Goal: Task Accomplishment & Management: Complete application form

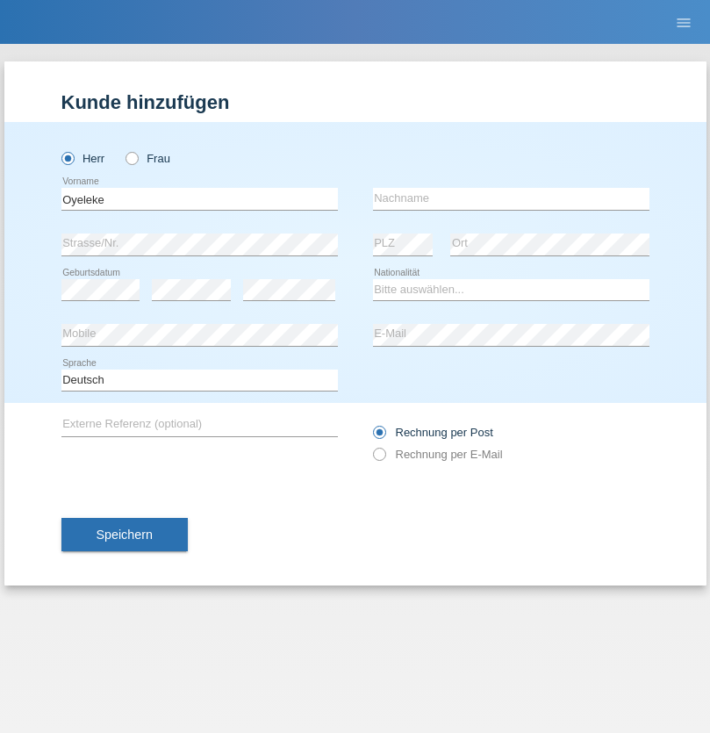
type input "Oyeleke"
click at [511, 198] on input "text" at bounding box center [511, 199] width 277 height 22
type input "Onamade"
select select "NG"
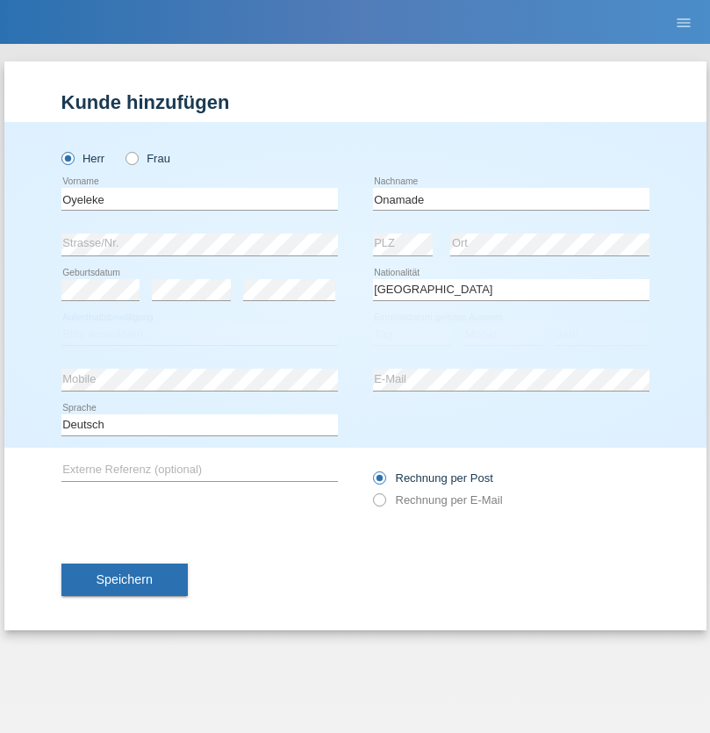
select select "C"
select select "29"
select select "08"
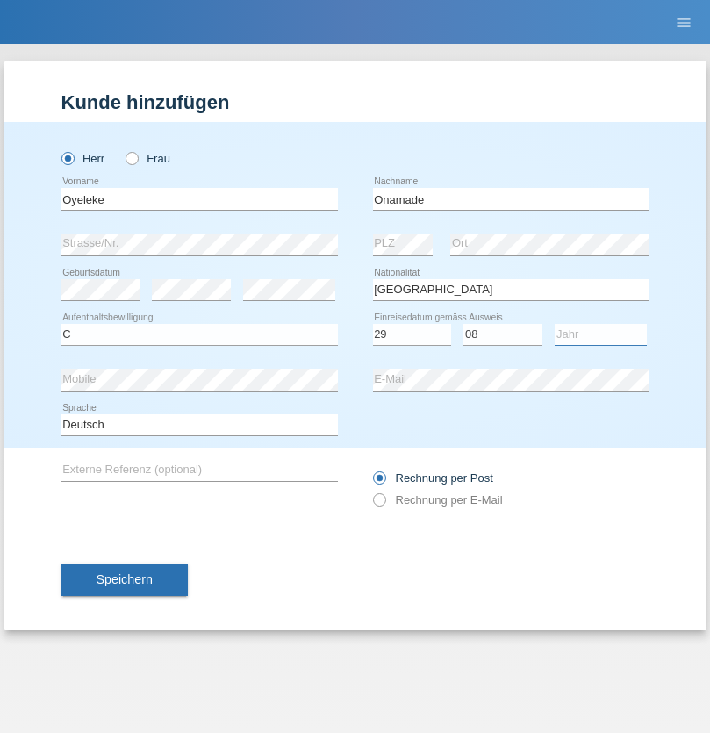
select select "1998"
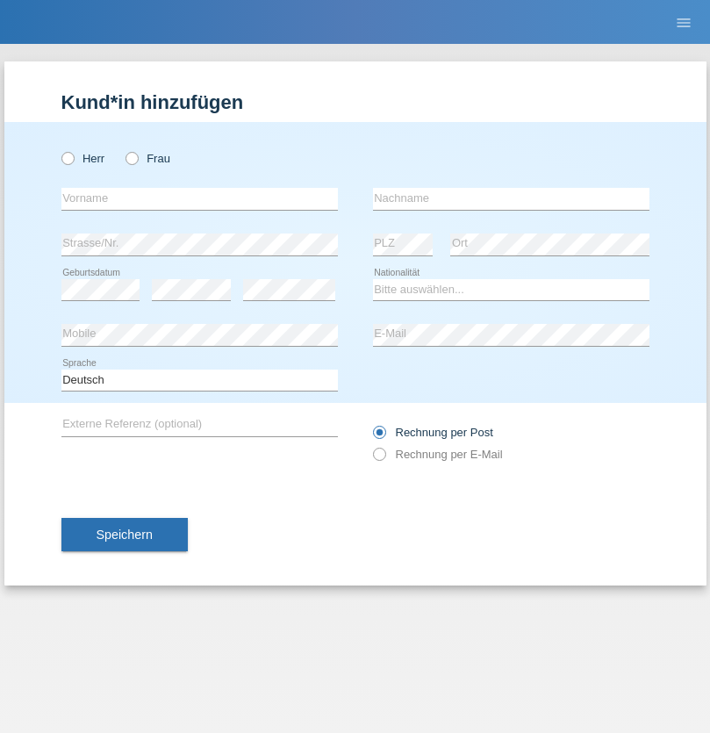
radio input "true"
click at [199, 198] on input "text" at bounding box center [199, 199] width 277 height 22
type input "Marco"
click at [511, 198] on input "text" at bounding box center [511, 199] width 277 height 22
type input "Weinlein"
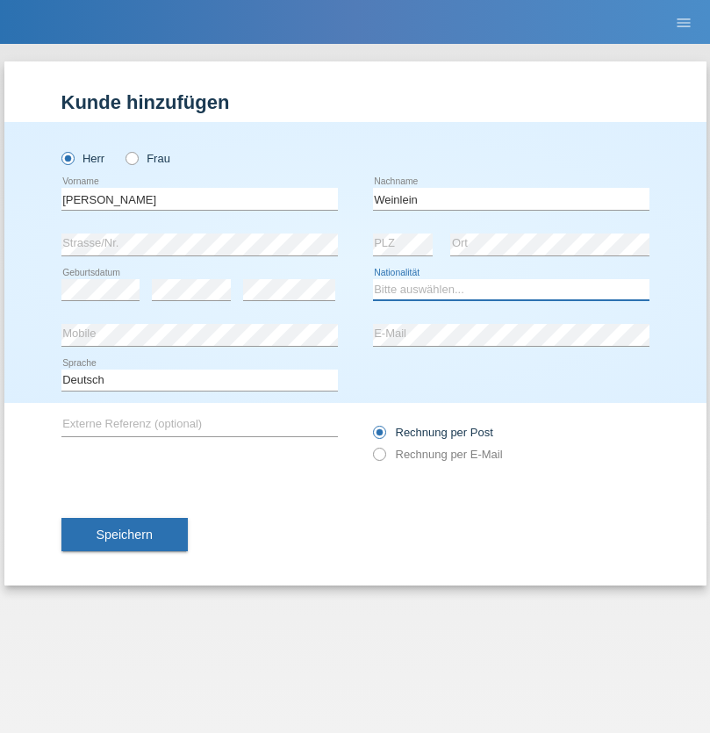
select select "CH"
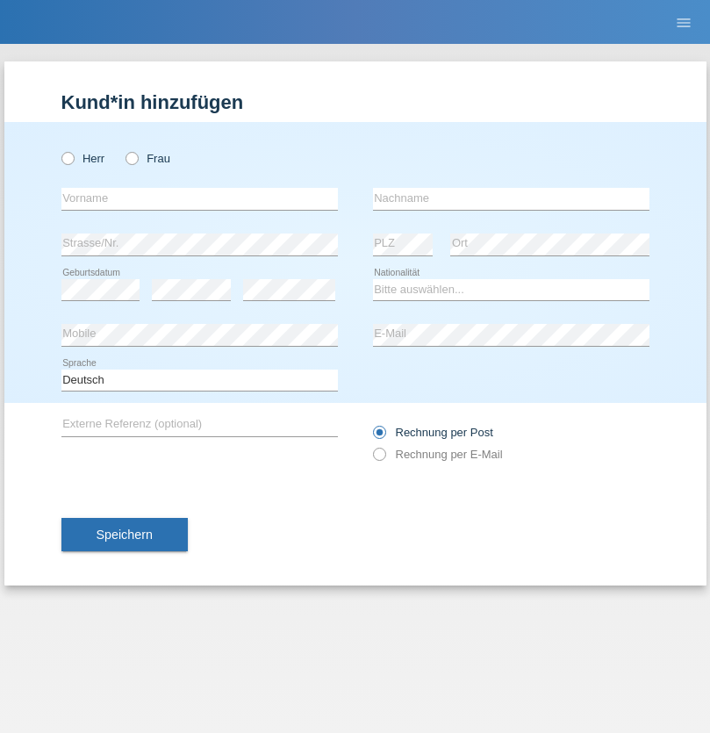
radio input "true"
click at [199, 198] on input "text" at bounding box center [199, 199] width 277 height 22
type input "firat"
click at [511, 198] on input "text" at bounding box center [511, 199] width 277 height 22
type input "kara"
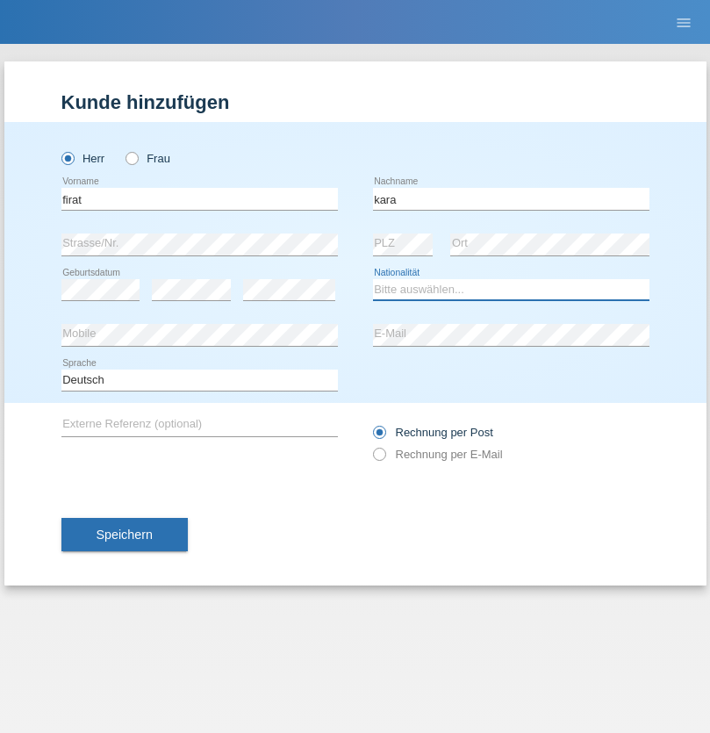
select select "CH"
